Goal: Find specific page/section: Find specific page/section

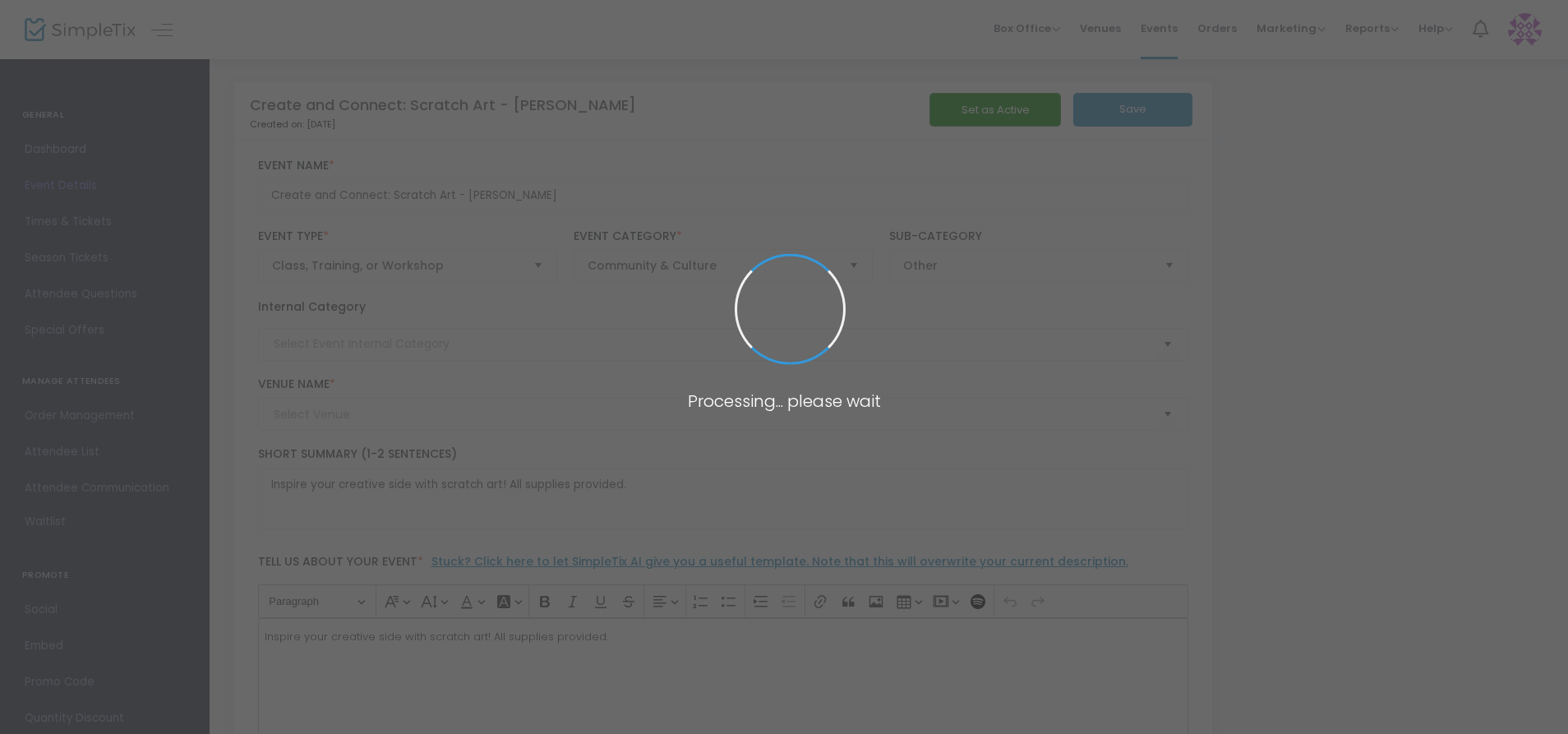
type input "[PERSON_NAME]"
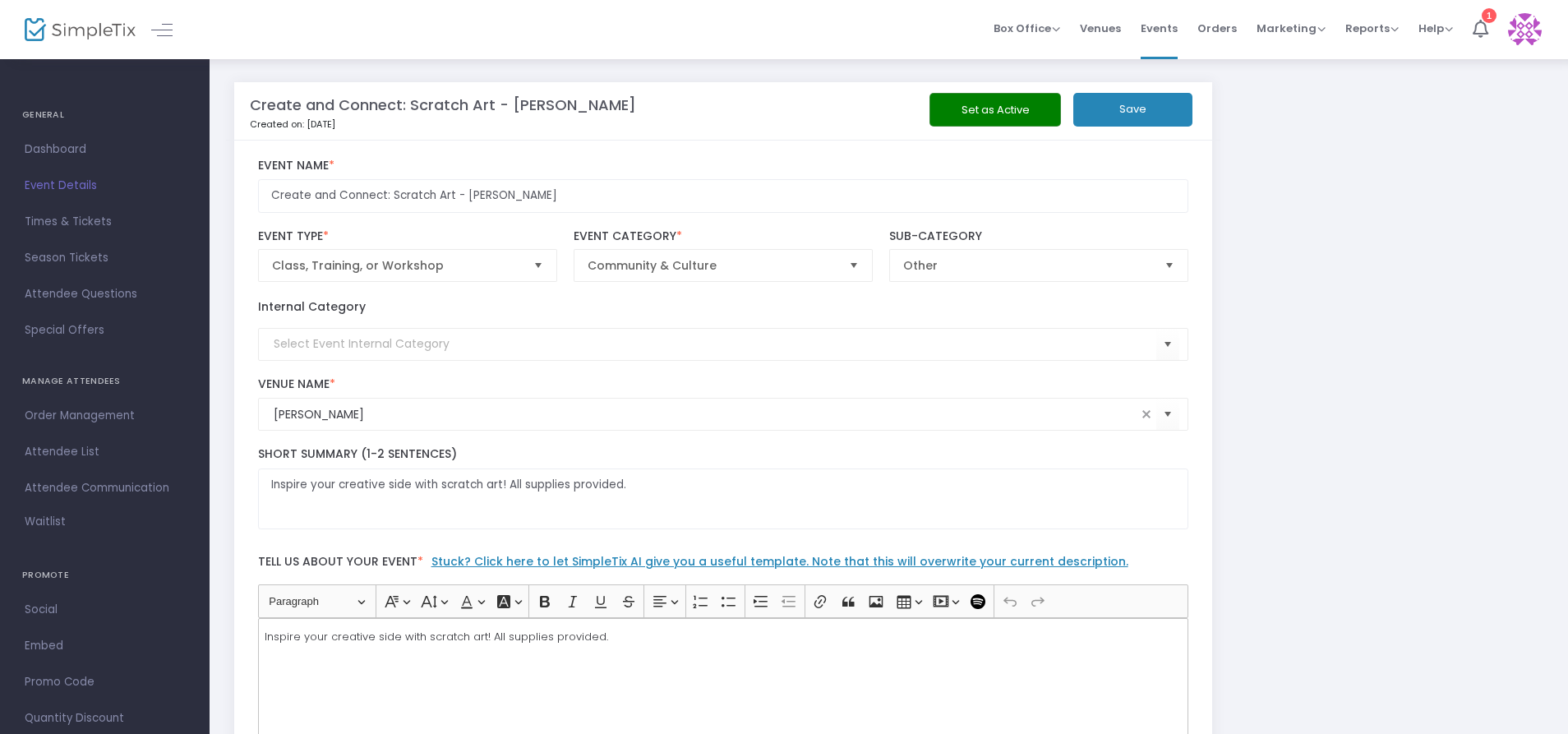
drag, startPoint x: 1226, startPoint y: 31, endPoint x: 1202, endPoint y: 32, distance: 24.0
click at [1226, 31] on span "Orders" at bounding box center [1217, 28] width 40 height 42
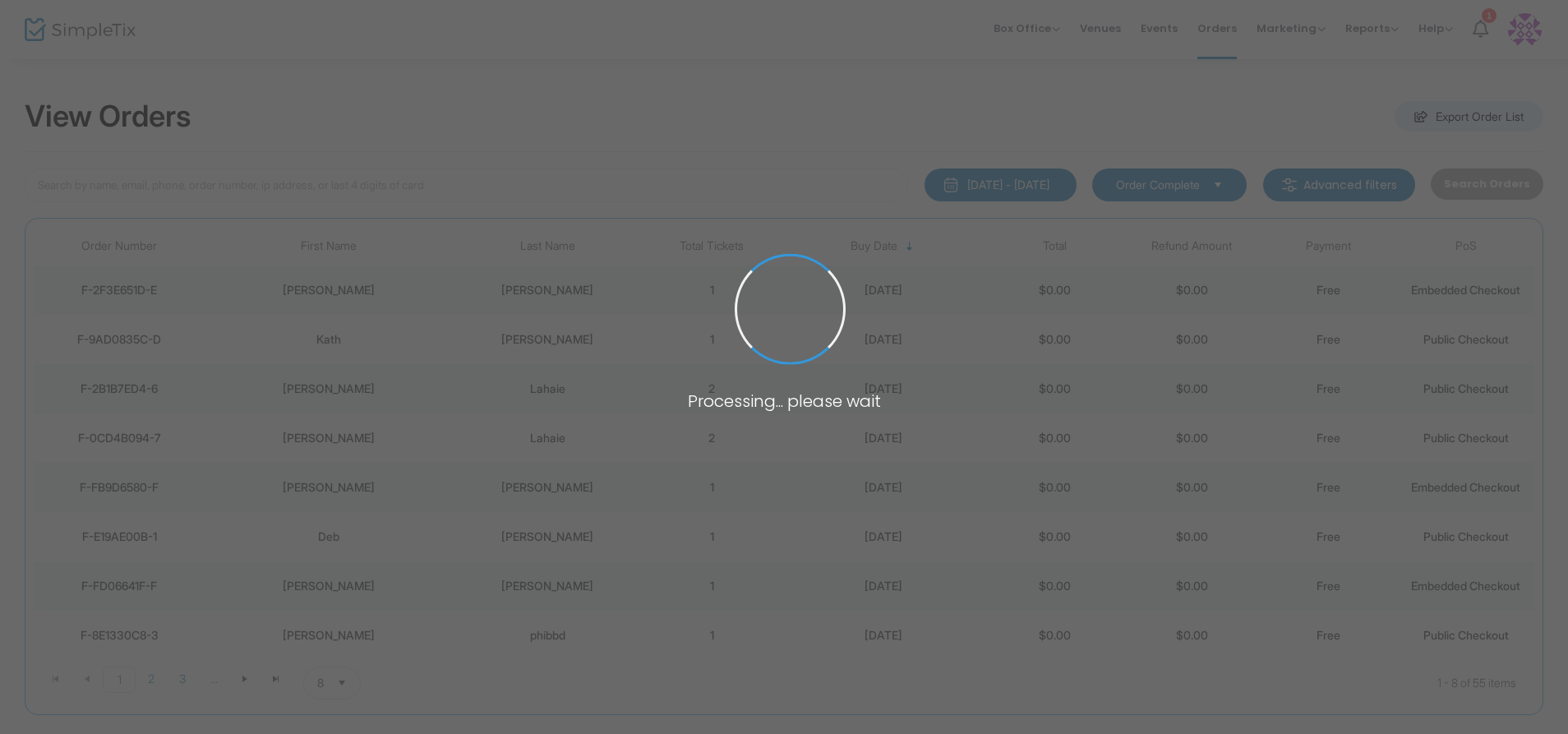
click at [1173, 31] on span at bounding box center [784, 367] width 1568 height 734
click at [1172, 31] on body "Processing... please wait Box Office Sell Tickets Bookings Sell Season Pass Ven…" at bounding box center [784, 367] width 1568 height 734
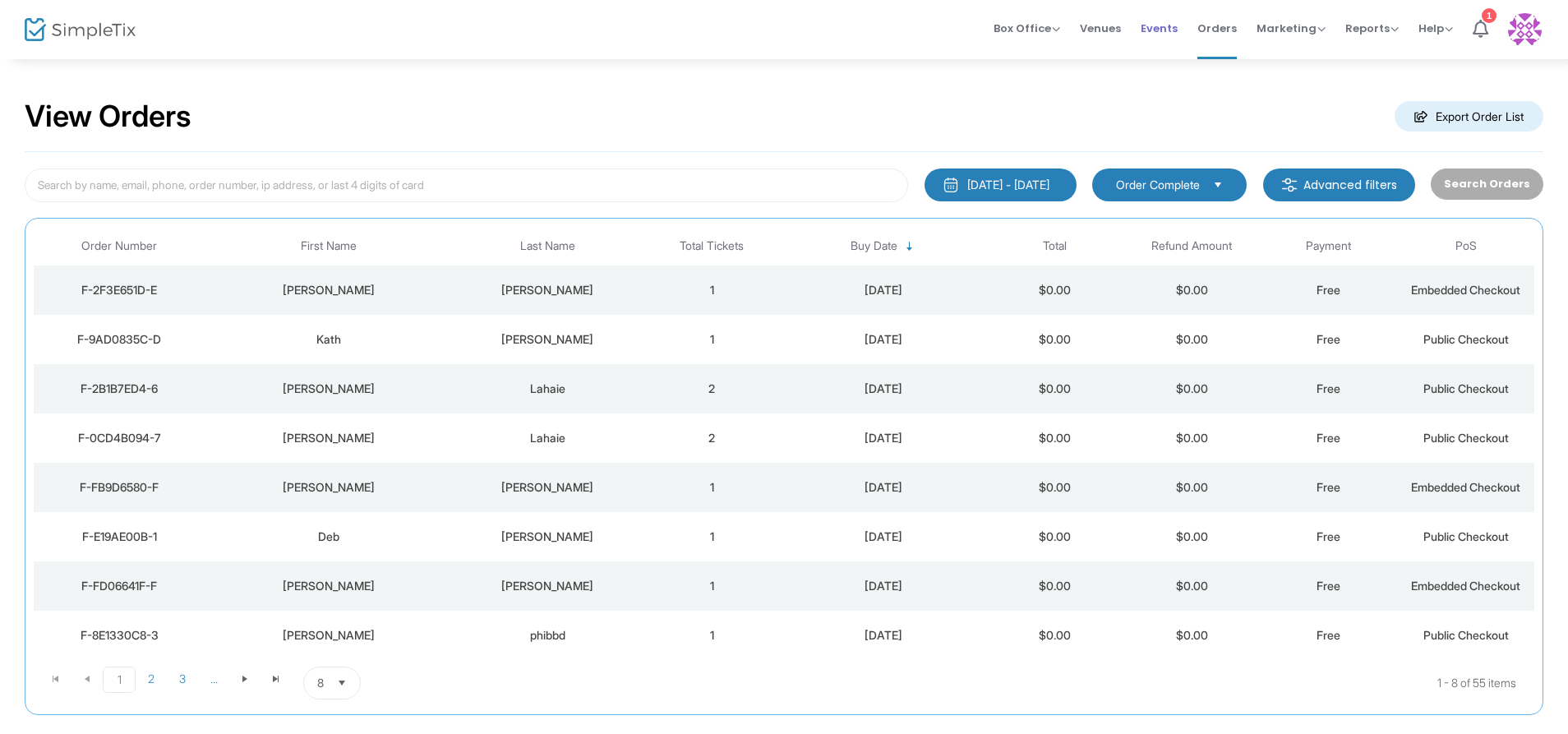
click at [1172, 31] on span "Events" at bounding box center [1159, 28] width 37 height 42
